Goal: Information Seeking & Learning: Check status

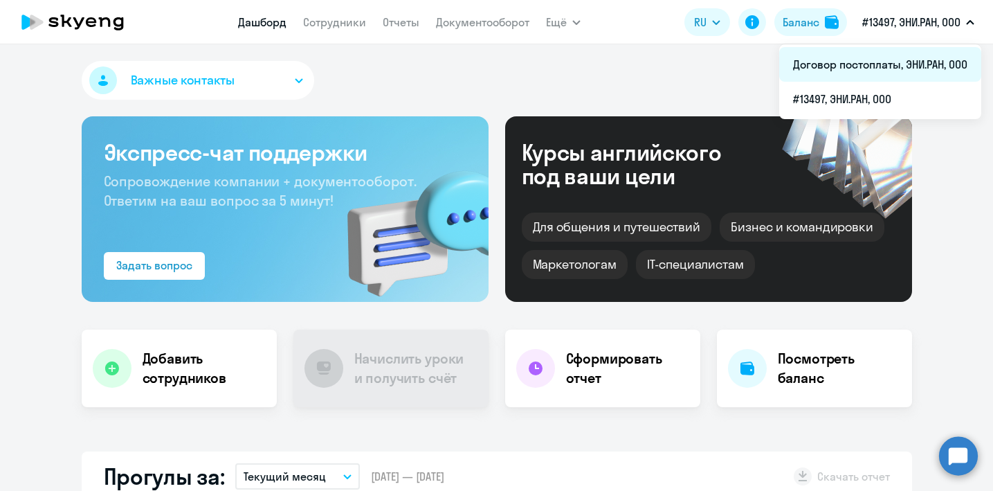
click at [889, 66] on li "Договор постоплаты, ЭНИ.РАН, ООО" at bounding box center [880, 64] width 202 height 35
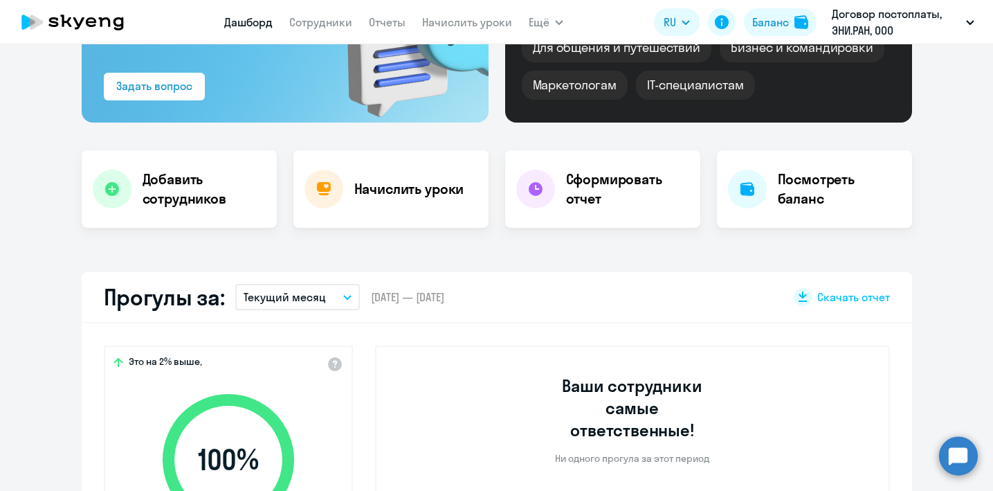
select select "30"
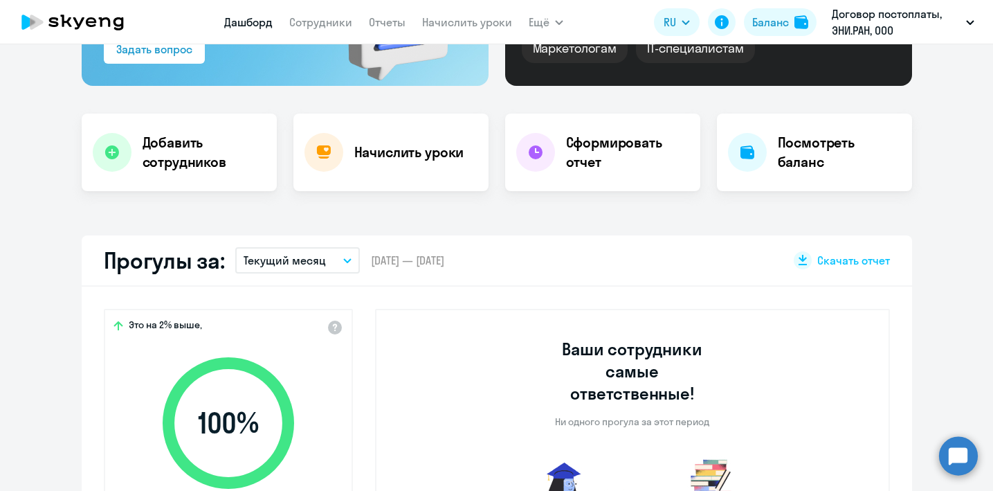
scroll to position [217, 0]
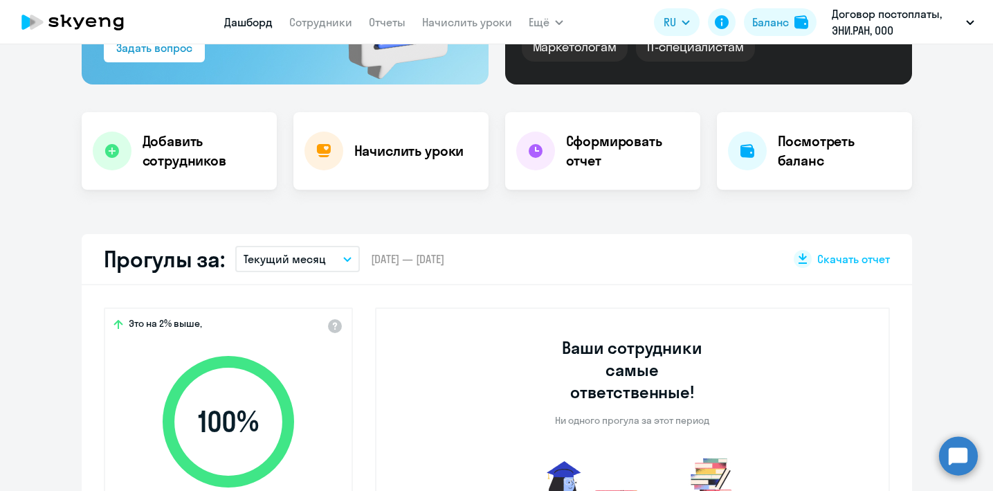
click at [305, 266] on p "Текущий месяц" at bounding box center [285, 258] width 82 height 17
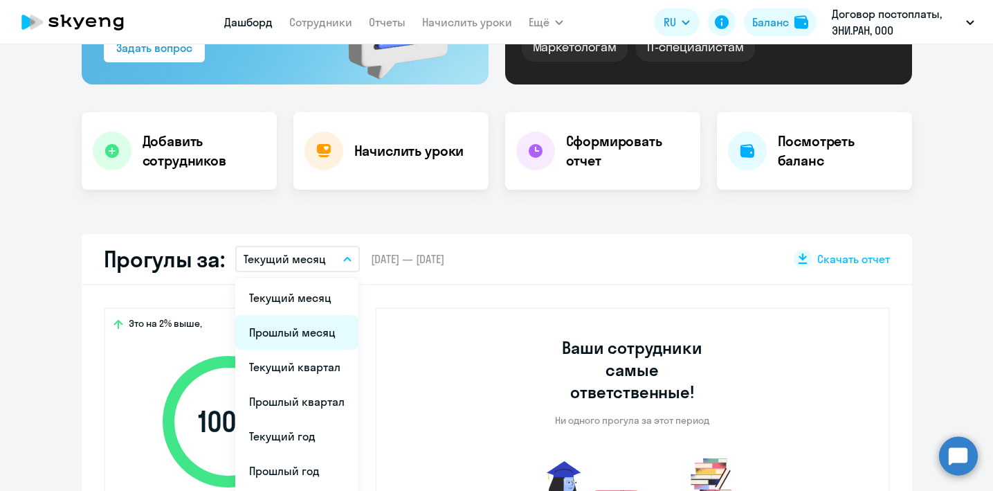
click at [302, 324] on li "Прошлый месяц" at bounding box center [296, 332] width 123 height 35
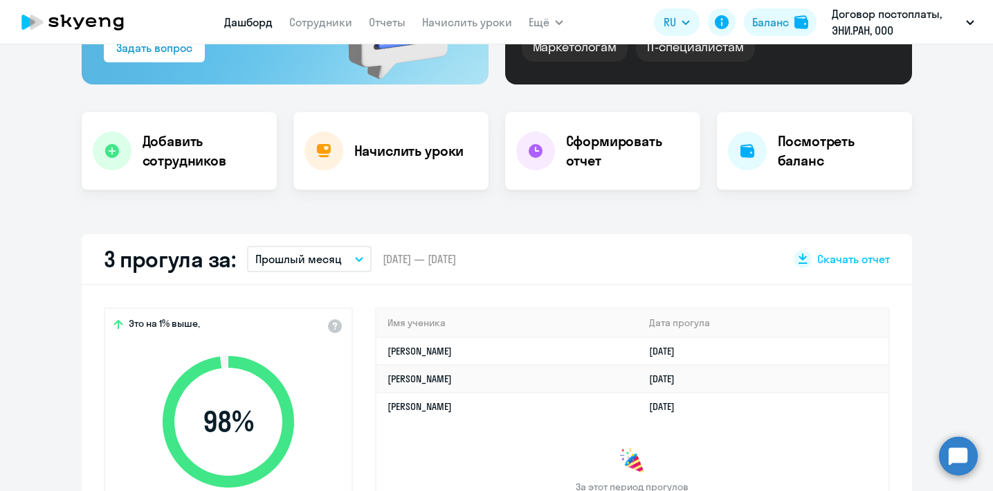
click at [325, 256] on p "Прошлый месяц" at bounding box center [298, 258] width 86 height 17
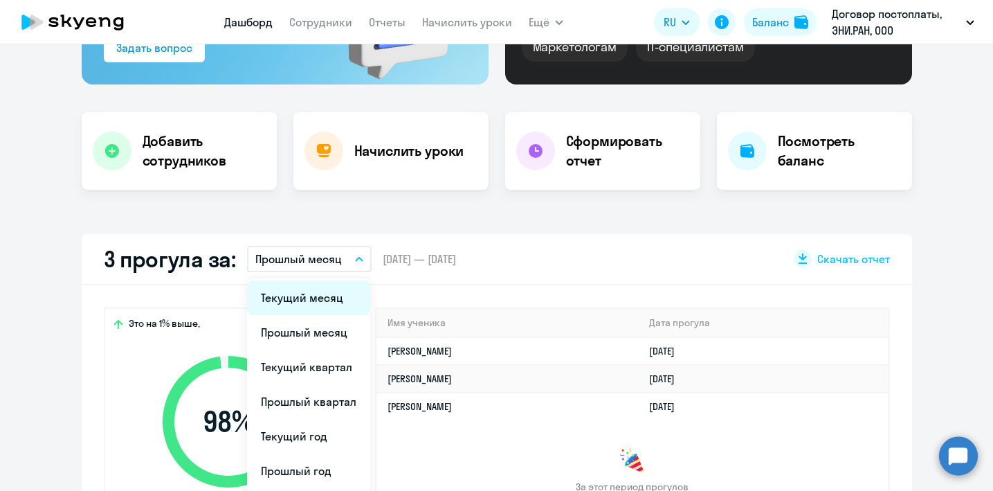
click at [316, 293] on li "Текущий месяц" at bounding box center [308, 297] width 123 height 35
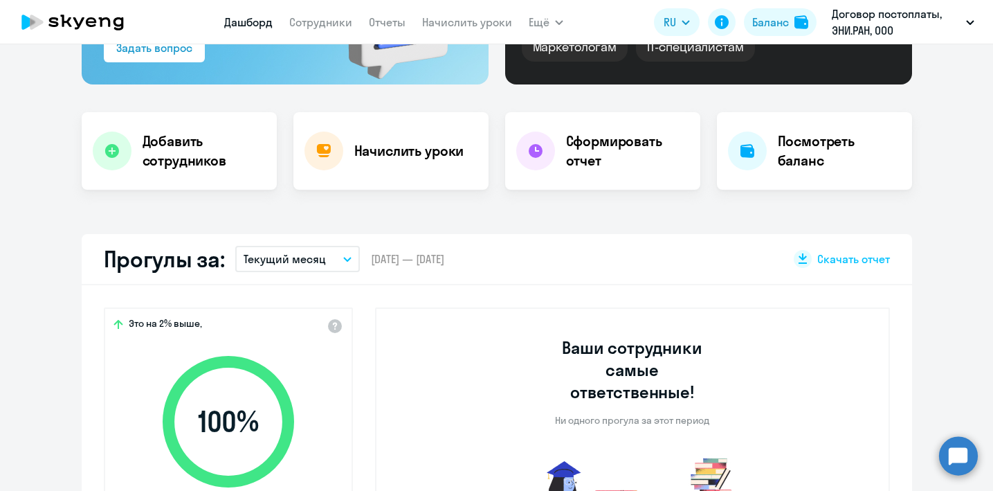
click at [321, 264] on p "Текущий месяц" at bounding box center [285, 258] width 82 height 17
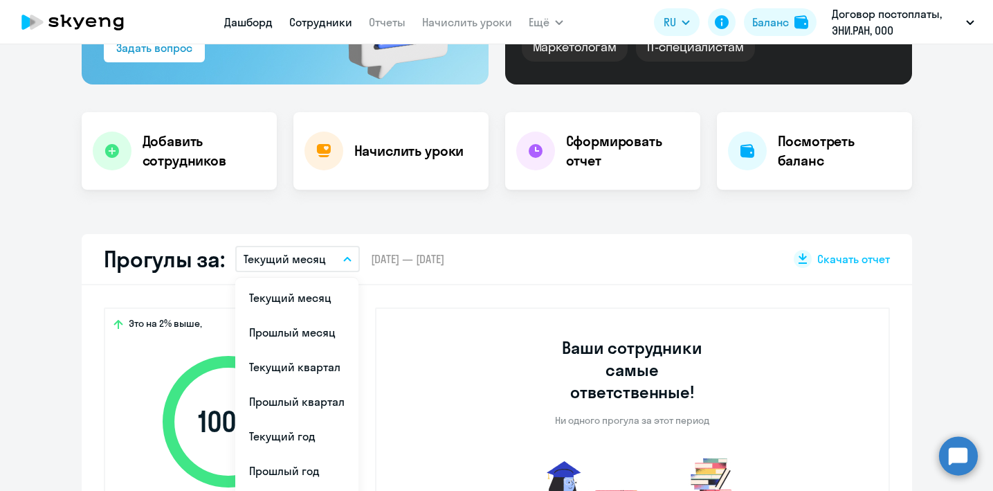
click at [340, 21] on link "Сотрудники" at bounding box center [320, 22] width 63 height 14
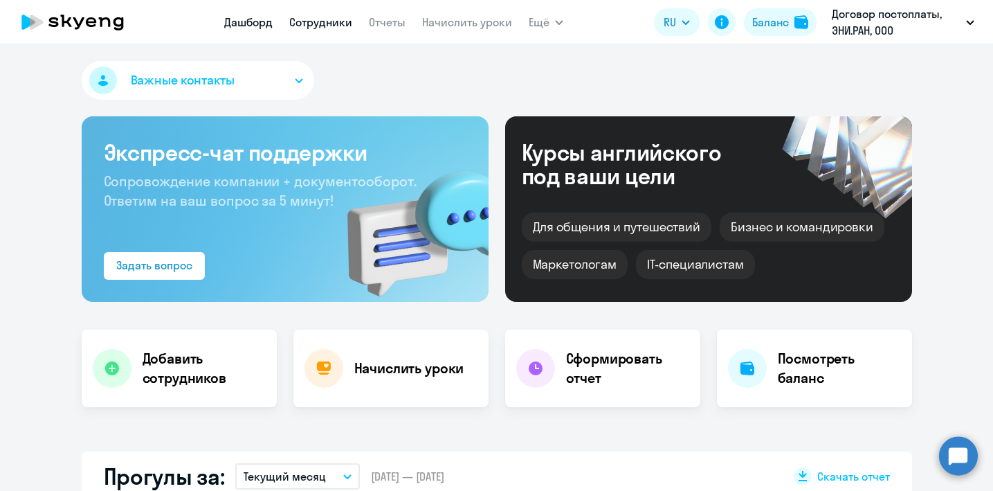
select select "30"
